Goal: Task Accomplishment & Management: Manage account settings

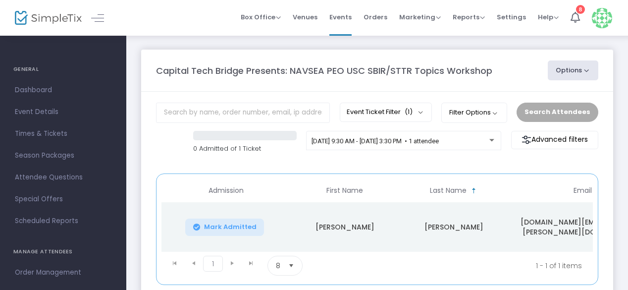
drag, startPoint x: 120, startPoint y: 75, endPoint x: 120, endPoint y: 147, distance: 71.9
click at [120, 147] on m-aside-left "GENERAL Dashboard Event Details Times & Tickets Season Packages Season Packages…" at bounding box center [63, 162] width 126 height 255
click at [110, 95] on link "Dashboard" at bounding box center [63, 90] width 126 height 22
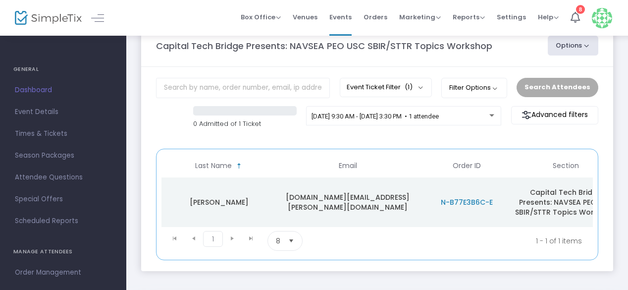
scroll to position [0, 262]
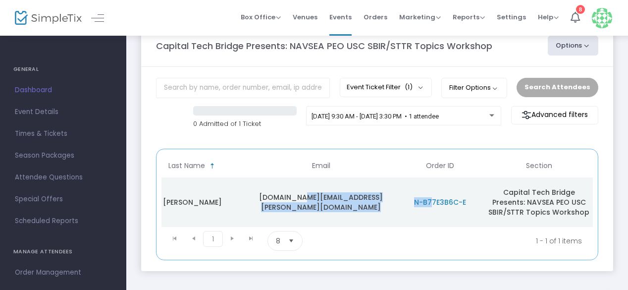
drag, startPoint x: 433, startPoint y: 225, endPoint x: 300, endPoint y: 208, distance: 134.5
click at [300, 208] on tr "Mark Admitted Jacob Godfrey jacob.w.godfrey.mil@us.navy.mil N-B77E3B6C-E Capita…" at bounding box center [247, 202] width 694 height 50
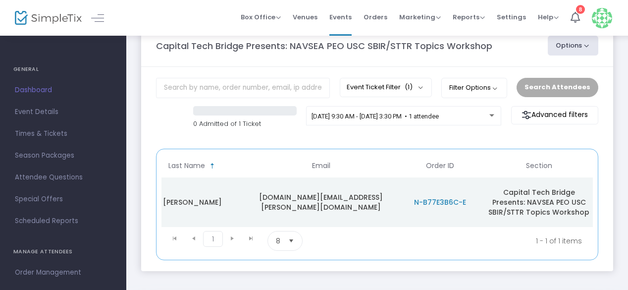
click at [357, 234] on kendo-pager-page-sizes "8 items per page" at bounding box center [327, 241] width 119 height 20
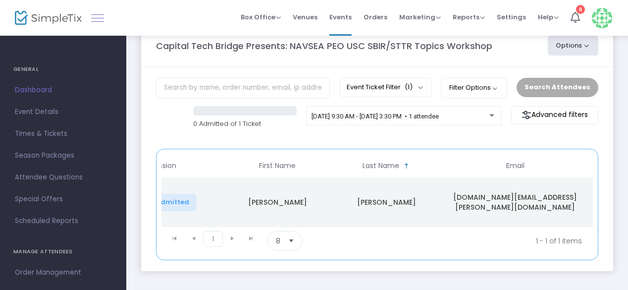
scroll to position [0, 56]
